Goal: Navigation & Orientation: Go to known website

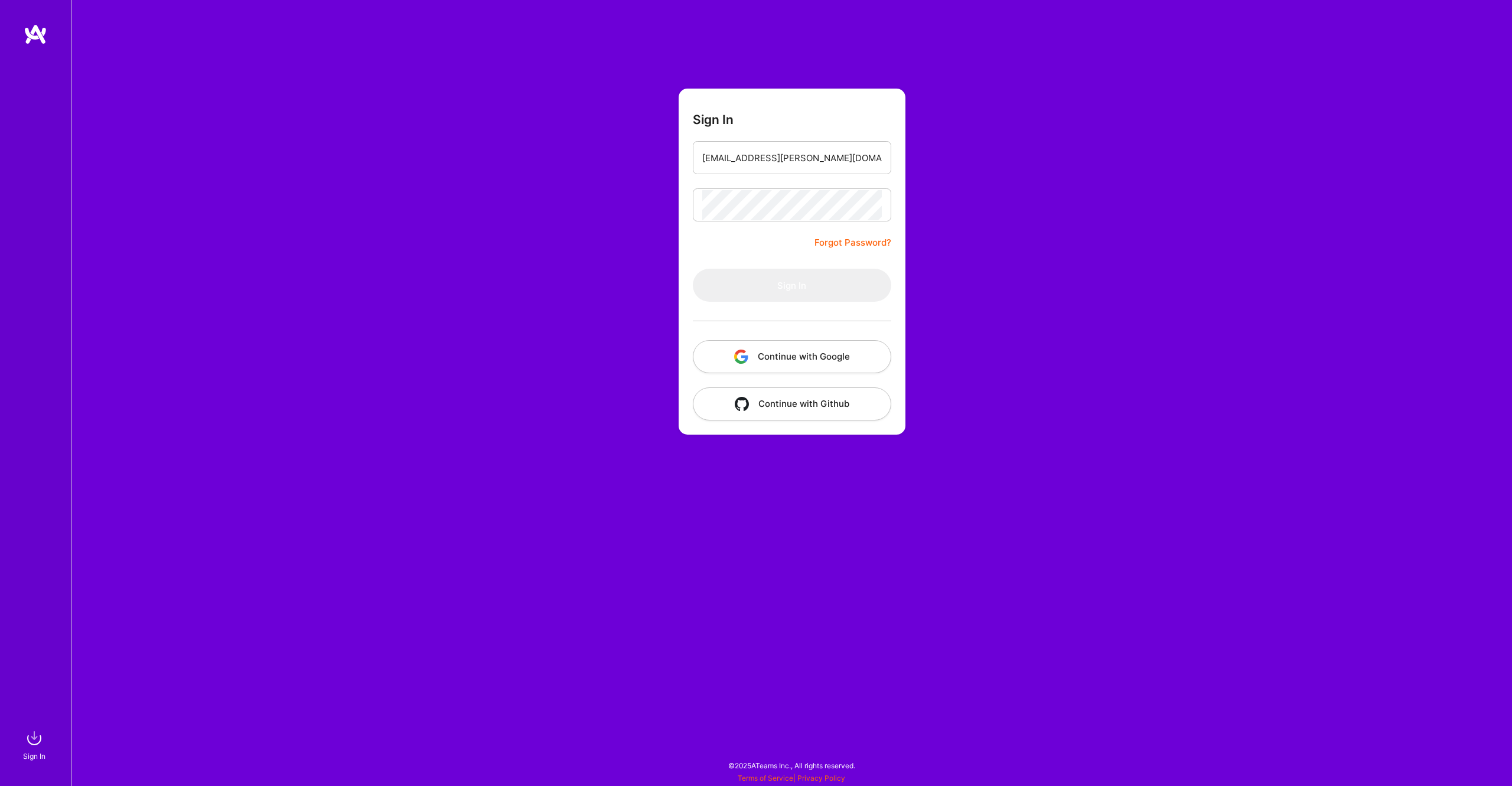
click at [831, 160] on input "[EMAIL_ADDRESS][PERSON_NAME][DOMAIN_NAME]" at bounding box center [792, 158] width 180 height 30
type input "[EMAIL_ADDRESS][PERSON_NAME][DOMAIN_NAME]"
click at [777, 294] on button "Sign In" at bounding box center [792, 285] width 199 height 33
